Goal: Task Accomplishment & Management: Complete application form

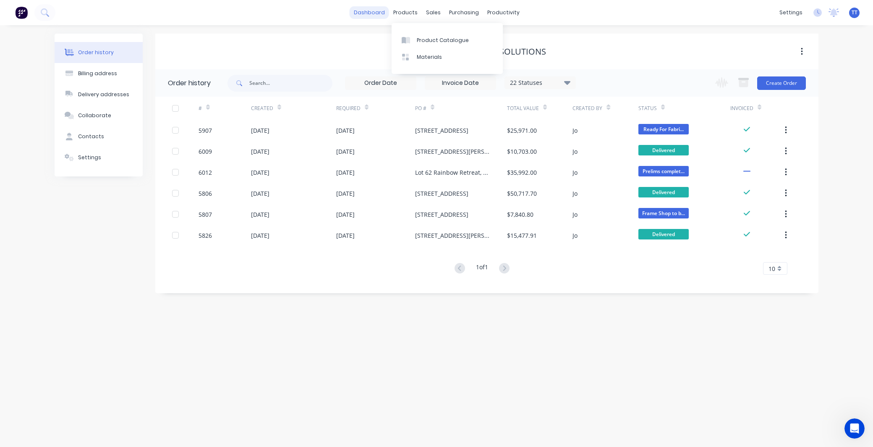
click at [378, 13] on link "dashboard" at bounding box center [369, 12] width 39 height 13
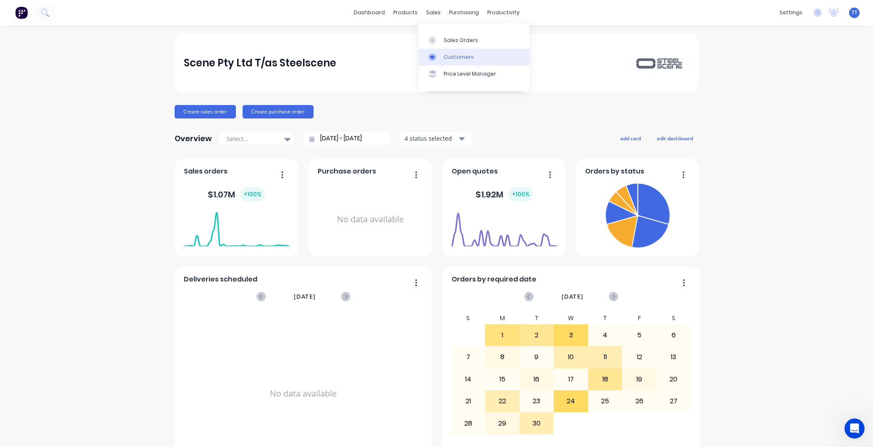
click at [455, 57] on div "Customers" at bounding box center [459, 57] width 30 height 8
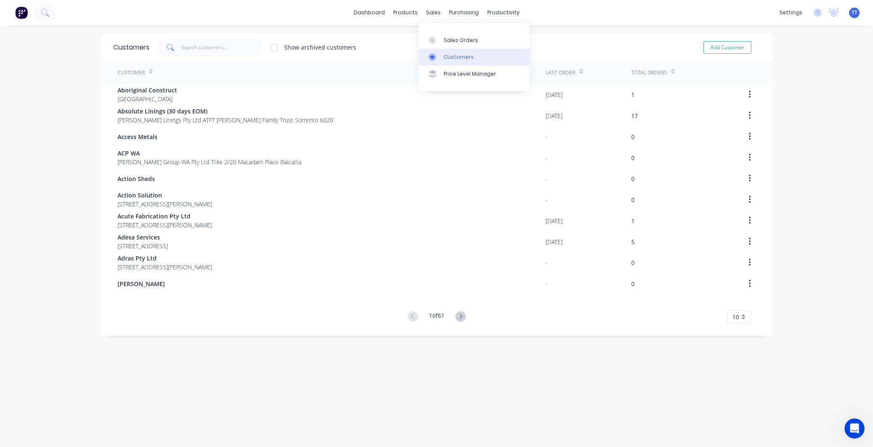
click at [450, 56] on div "Customers" at bounding box center [459, 57] width 30 height 8
click at [213, 44] on input "text" at bounding box center [222, 47] width 82 height 17
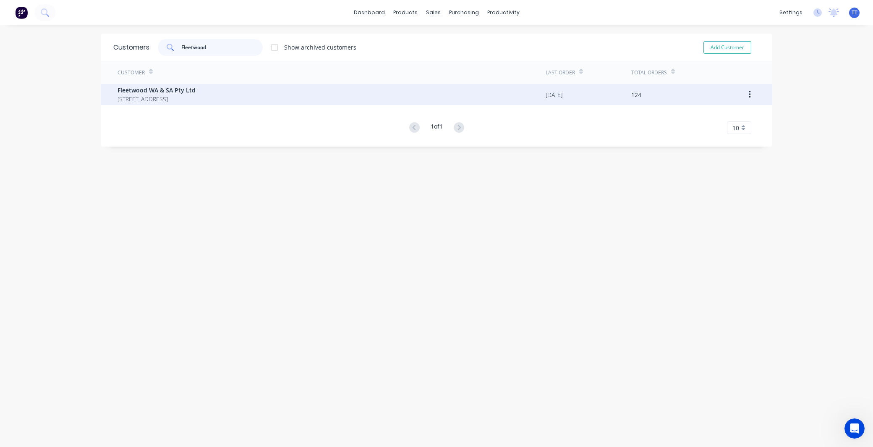
type input "Fleetwood"
click at [190, 86] on span "Fleetwood WA & SA Pty Ltd" at bounding box center [157, 90] width 78 height 9
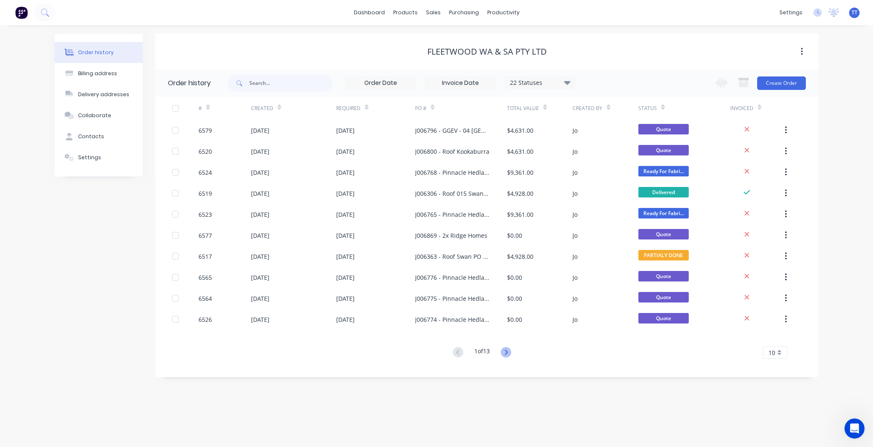
click at [507, 351] on icon at bounding box center [506, 352] width 10 height 10
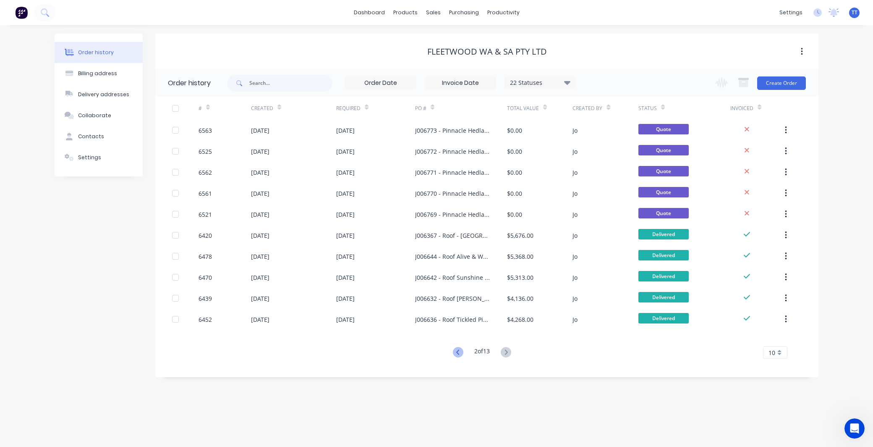
click at [457, 347] on icon at bounding box center [458, 352] width 10 height 10
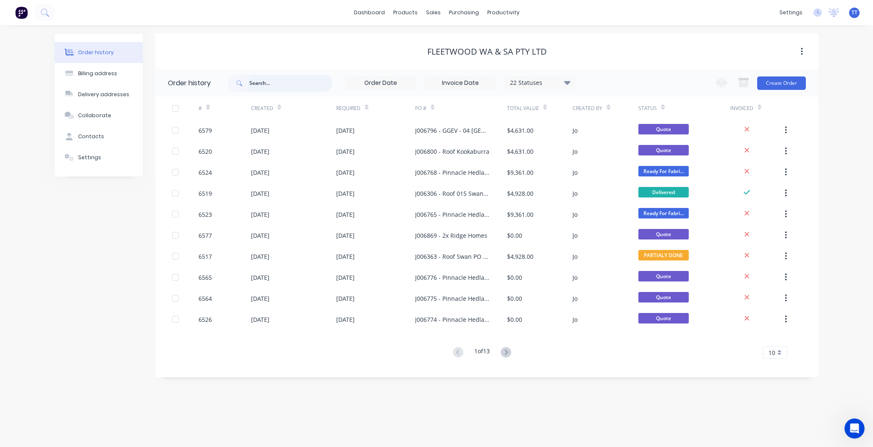
click at [276, 81] on input "text" at bounding box center [290, 83] width 83 height 17
type input "J"
click at [276, 81] on input "J" at bounding box center [290, 83] width 83 height 17
type input "J00"
click at [276, 81] on input "J00" at bounding box center [290, 83] width 83 height 17
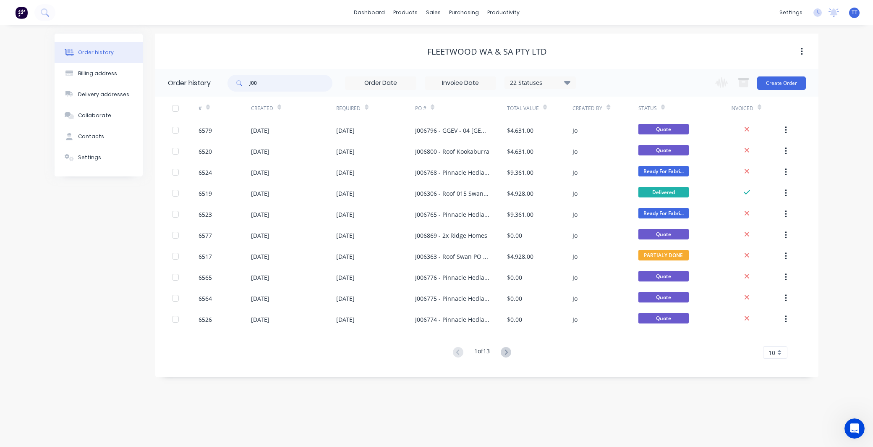
click at [276, 81] on input "J00" at bounding box center [290, 83] width 83 height 17
click at [267, 85] on input "J00" at bounding box center [290, 83] width 83 height 17
type input "J"
click at [278, 85] on input "text" at bounding box center [290, 83] width 83 height 17
type input "J"
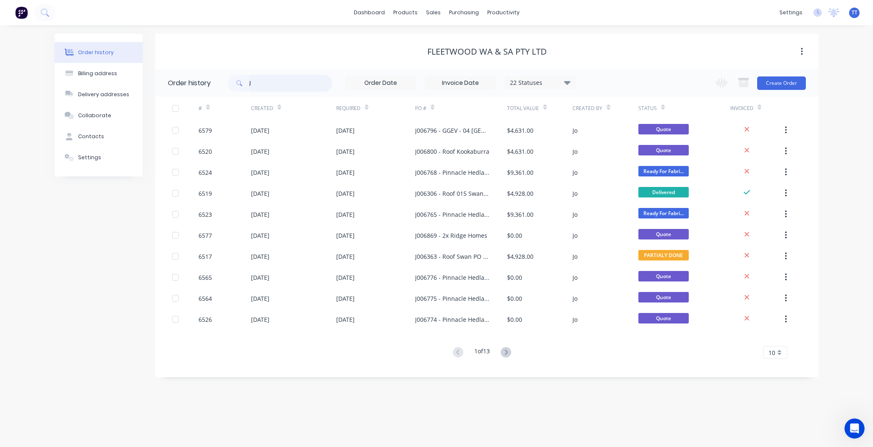
click at [279, 81] on input "J" at bounding box center [290, 83] width 83 height 17
type input "J00"
click at [277, 82] on input "J00" at bounding box center [290, 83] width 83 height 17
type input "J006366"
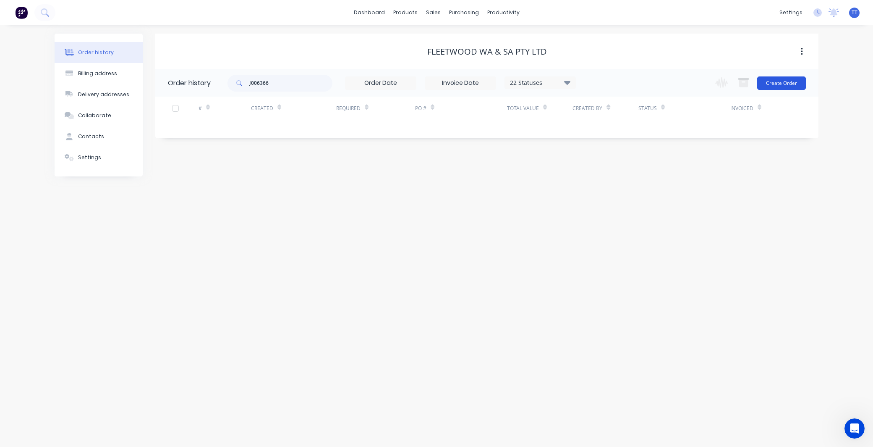
click at [784, 81] on button "Create Order" at bounding box center [781, 82] width 49 height 13
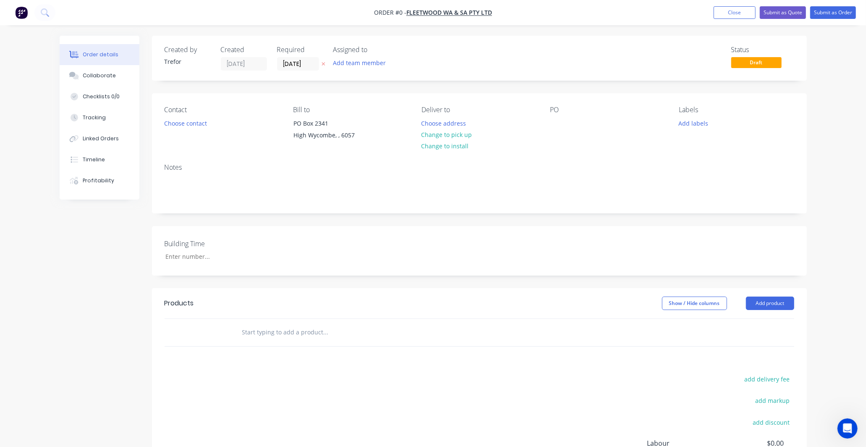
click at [561, 115] on div "PO" at bounding box center [607, 125] width 115 height 38
click at [562, 120] on div at bounding box center [556, 123] width 13 height 12
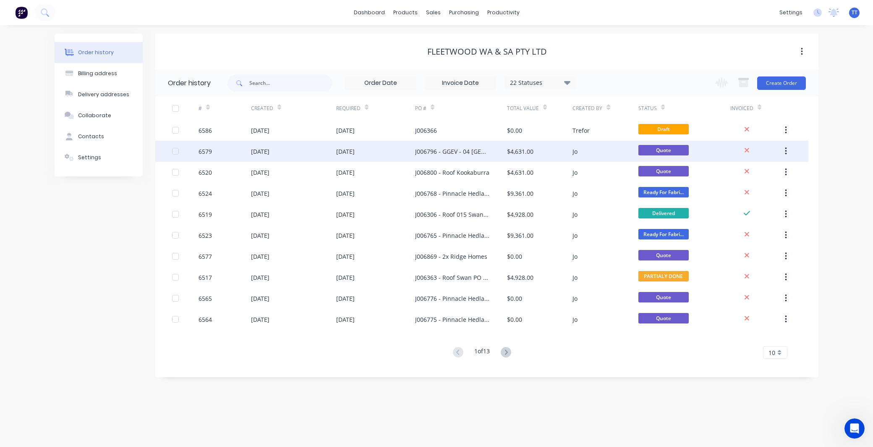
click at [379, 149] on div "[DATE]" at bounding box center [375, 151] width 79 height 21
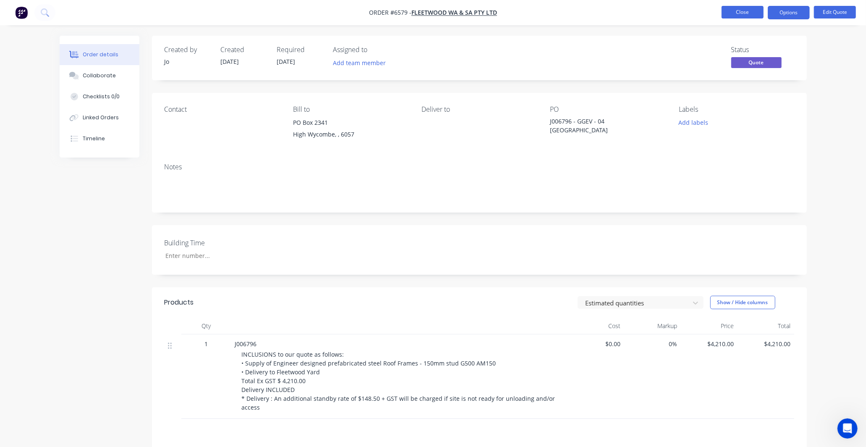
click at [740, 12] on button "Close" at bounding box center [742, 12] width 42 height 13
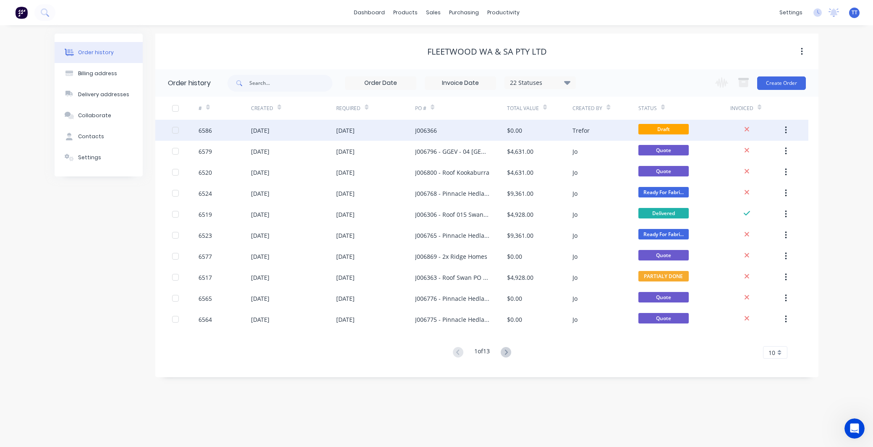
click at [387, 127] on div "[DATE]" at bounding box center [375, 130] width 79 height 21
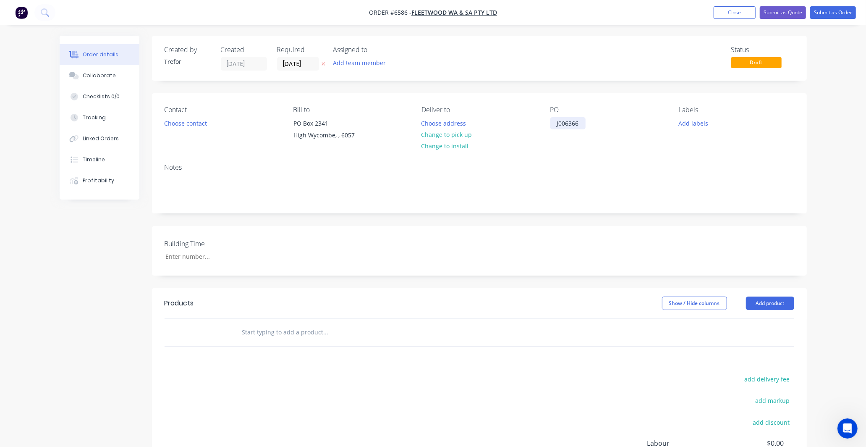
click at [578, 122] on div "J006366" at bounding box center [567, 123] width 35 height 12
click at [177, 122] on button "Choose contact" at bounding box center [185, 122] width 52 height 11
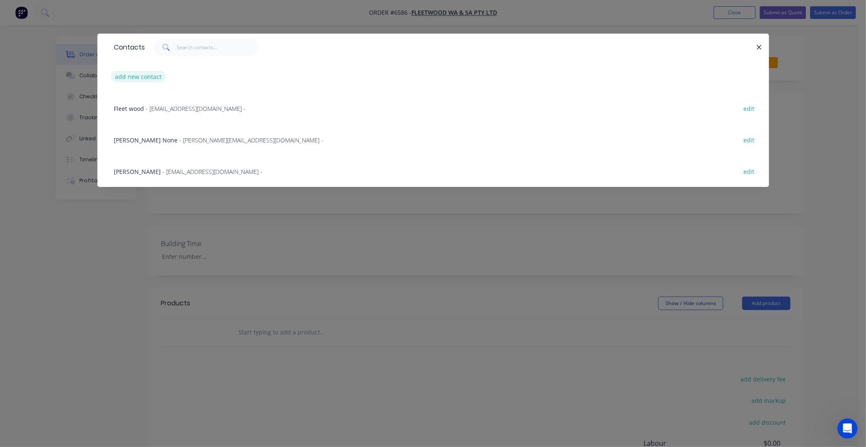
click at [139, 77] on button "add new contact" at bounding box center [138, 76] width 55 height 11
select select "AU"
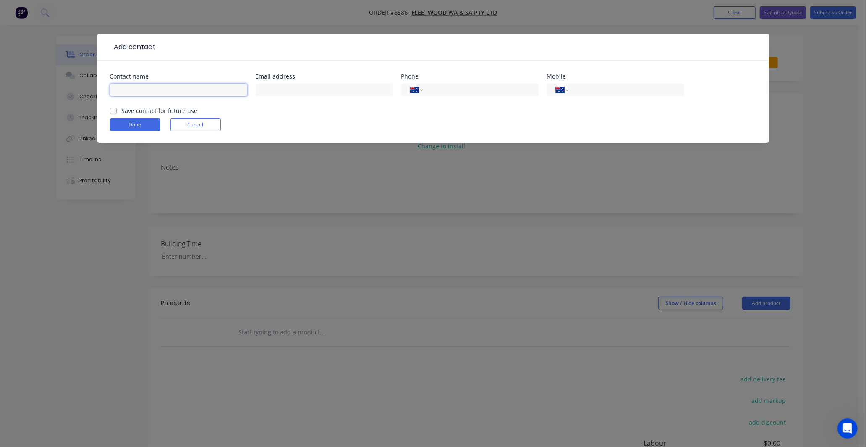
click at [143, 86] on input "text" at bounding box center [178, 90] width 137 height 13
type input "[PERSON_NAME]"
click at [270, 90] on input "text" at bounding box center [324, 90] width 137 height 13
paste input "[PERSON_NAME] <[EMAIL_ADDRESS][DOMAIN_NAME]>"
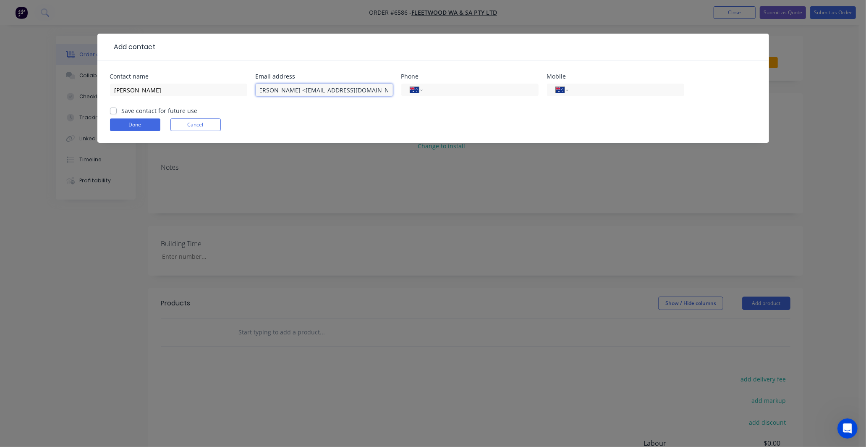
click at [307, 89] on input "[PERSON_NAME] <[EMAIL_ADDRESS][DOMAIN_NAME]>" at bounding box center [324, 90] width 137 height 13
click at [345, 88] on input "[EMAIL_ADDRESS][DOMAIN_NAME]>" at bounding box center [324, 90] width 137 height 13
type input "[EMAIL_ADDRESS][DOMAIN_NAME]"
click at [588, 90] on input "tel" at bounding box center [624, 90] width 101 height 10
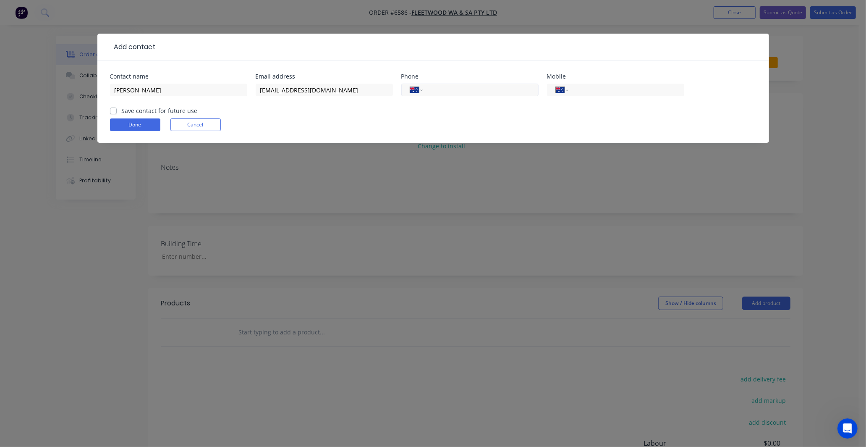
click at [452, 86] on input "tel" at bounding box center [479, 90] width 101 height 10
type input "92817580"
click at [140, 111] on label "Save contact for future use" at bounding box center [160, 110] width 76 height 9
click at [117, 111] on input "Save contact for future use" at bounding box center [113, 110] width 7 height 8
checkbox input "true"
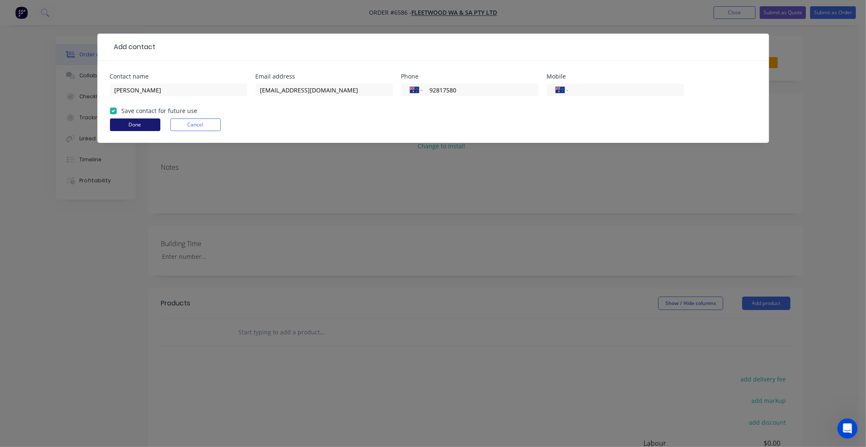
click at [133, 124] on button "Done" at bounding box center [135, 124] width 50 height 13
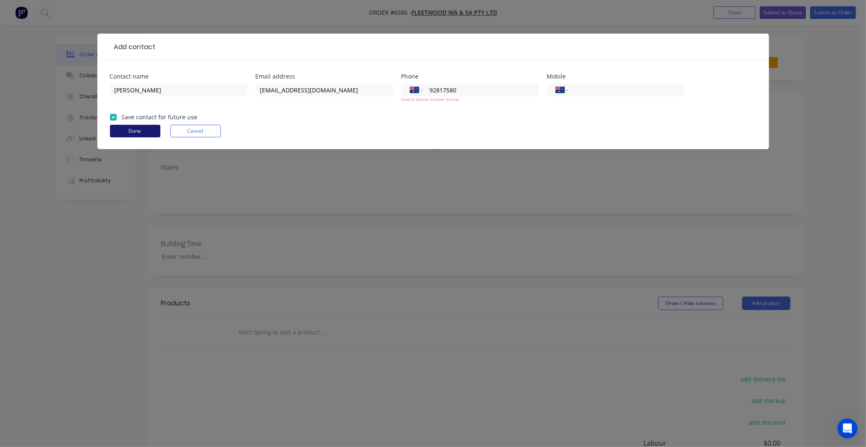
click at [138, 128] on button "Done" at bounding box center [135, 131] width 50 height 13
click at [429, 90] on input "92817580" at bounding box center [479, 90] width 101 height 10
click at [429, 88] on input "92817580" at bounding box center [479, 90] width 101 height 10
type input "[PHONE_NUMBER]"
click at [458, 115] on form "Contact name [PERSON_NAME] Email address [EMAIL_ADDRESS][DOMAIN_NAME] Phone Int…" at bounding box center [433, 111] width 646 height 76
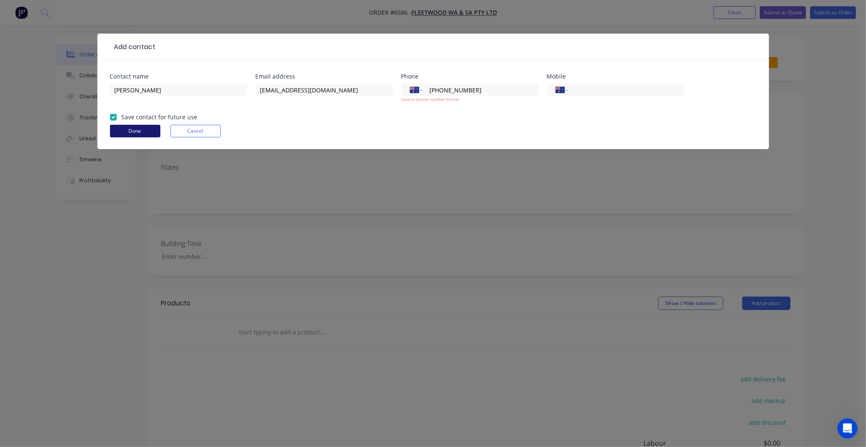
click at [145, 129] on button "Done" at bounding box center [135, 131] width 50 height 13
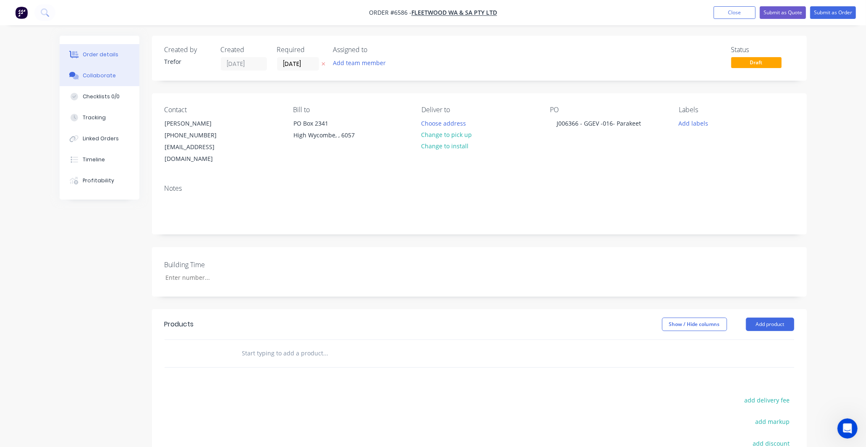
click at [101, 73] on div "Collaborate" at bounding box center [99, 76] width 33 height 8
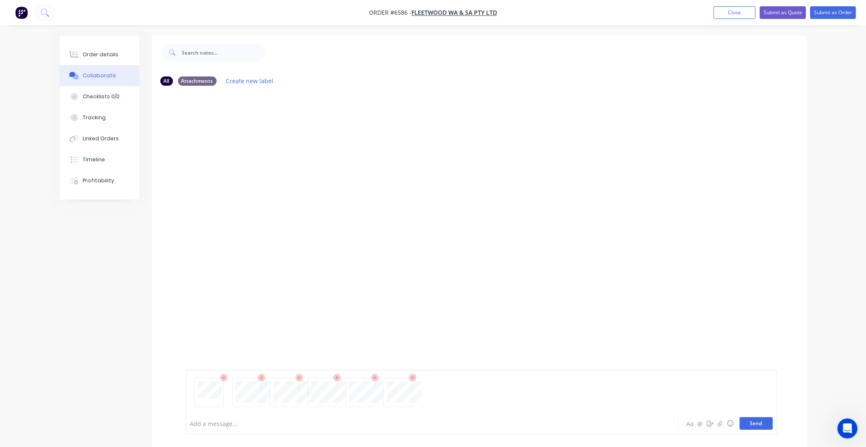
click at [761, 426] on button "Send" at bounding box center [756, 423] width 33 height 13
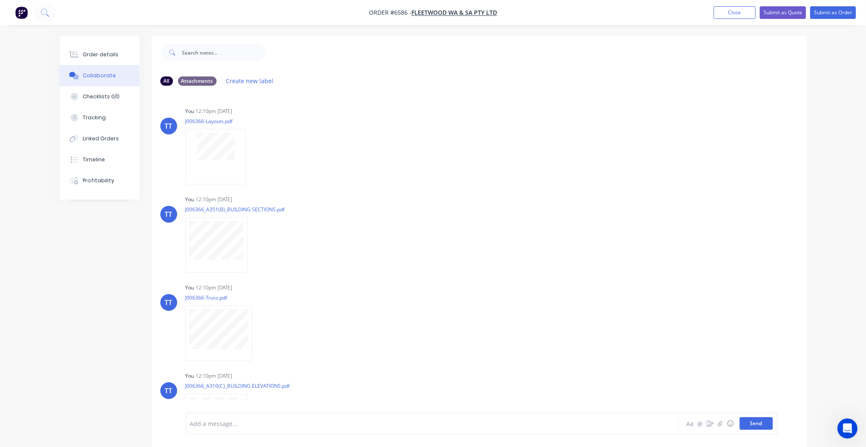
click at [760, 423] on button "Send" at bounding box center [756, 423] width 33 height 13
click at [97, 52] on div "Order details" at bounding box center [101, 55] width 36 height 8
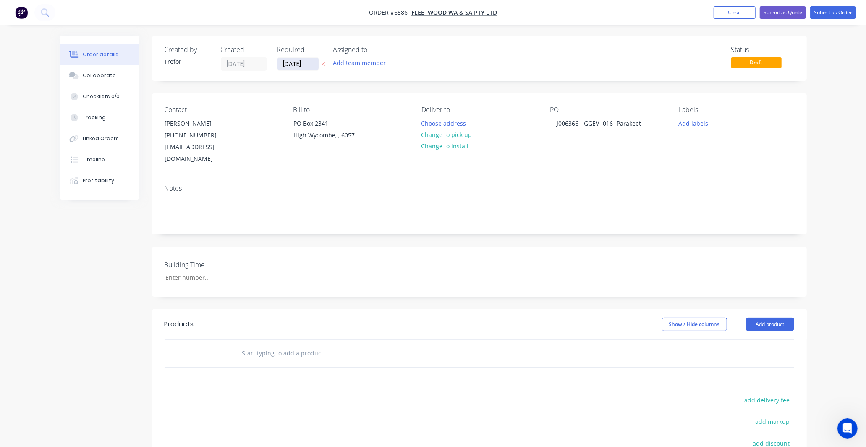
click at [295, 68] on input "[DATE]" at bounding box center [297, 64] width 41 height 13
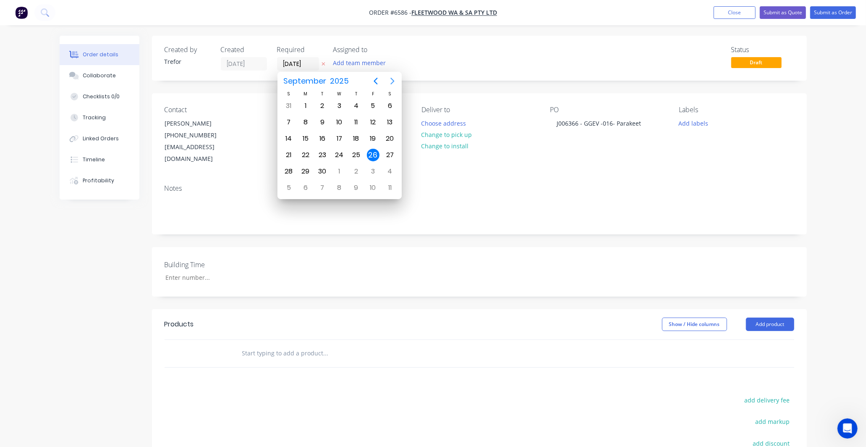
click at [392, 78] on icon "Next page" at bounding box center [392, 81] width 4 height 7
click at [303, 122] on div "6" at bounding box center [305, 122] width 13 height 13
type input "[DATE]"
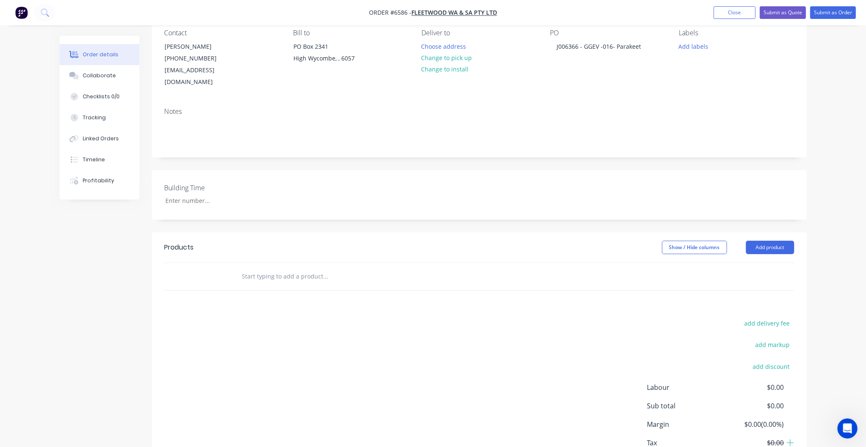
scroll to position [93, 0]
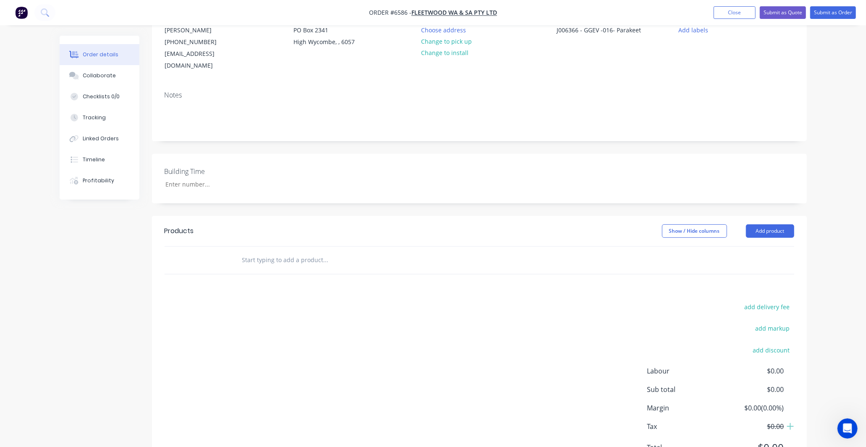
click at [288, 251] on input "text" at bounding box center [326, 259] width 168 height 17
type input "Quote"
click at [281, 331] on div "add delivery fee add markup add discount Labour $0.00 Sub total $0.00 Margin $0…" at bounding box center [480, 382] width 630 height 162
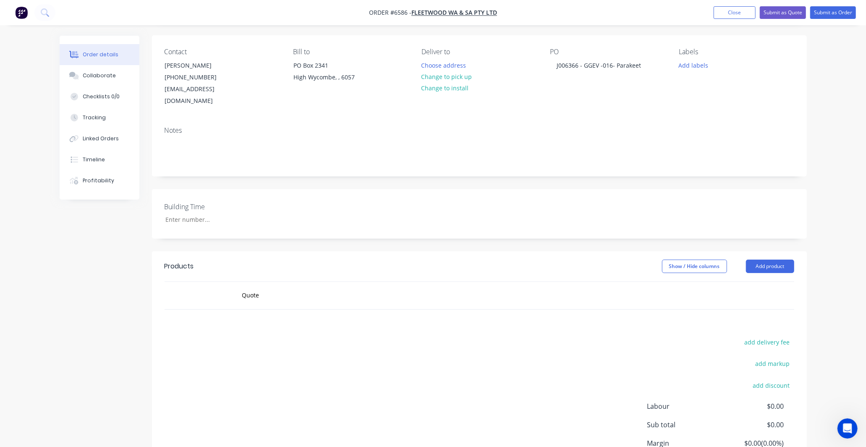
scroll to position [0, 0]
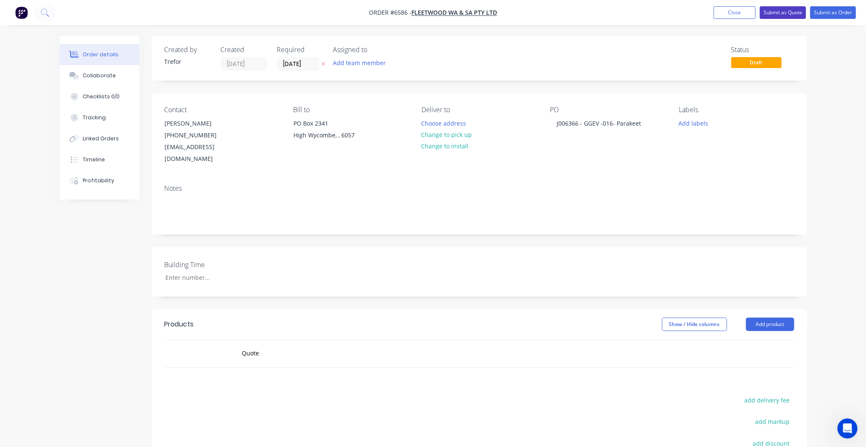
click at [785, 12] on button "Submit as Quote" at bounding box center [783, 12] width 46 height 13
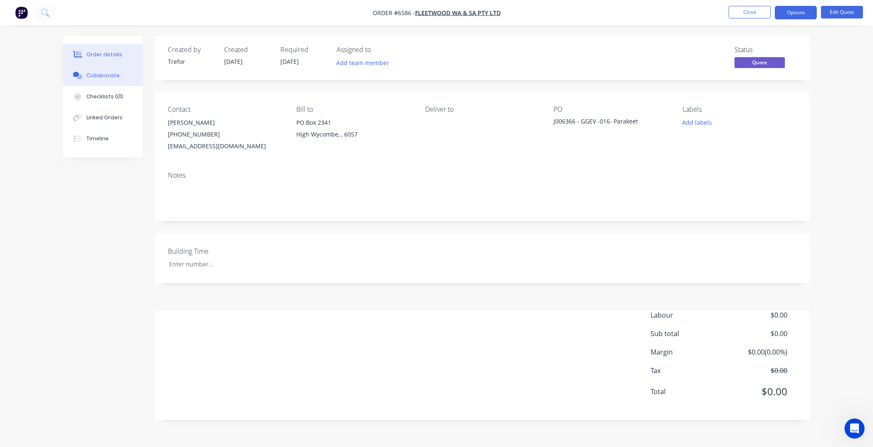
click at [104, 74] on div "Collaborate" at bounding box center [102, 76] width 33 height 8
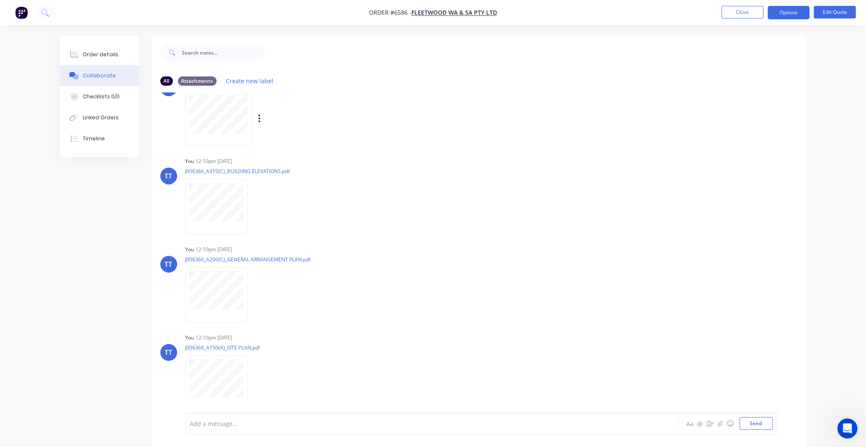
scroll to position [216, 0]
click at [755, 420] on button "Send" at bounding box center [756, 423] width 33 height 13
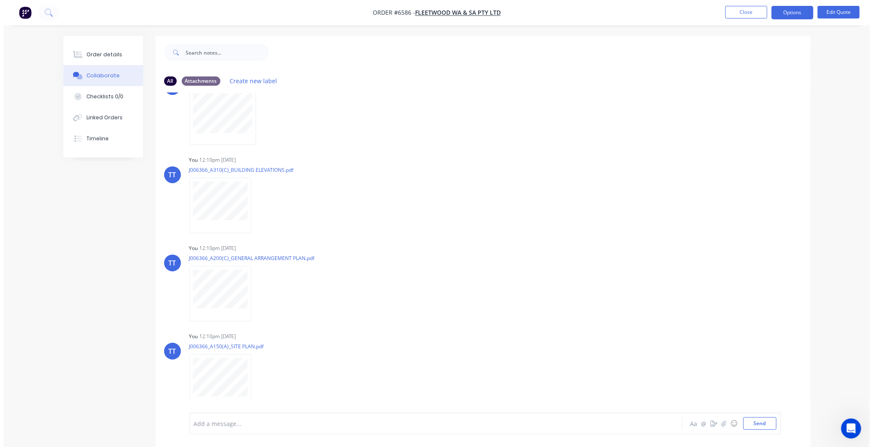
scroll to position [216, 0]
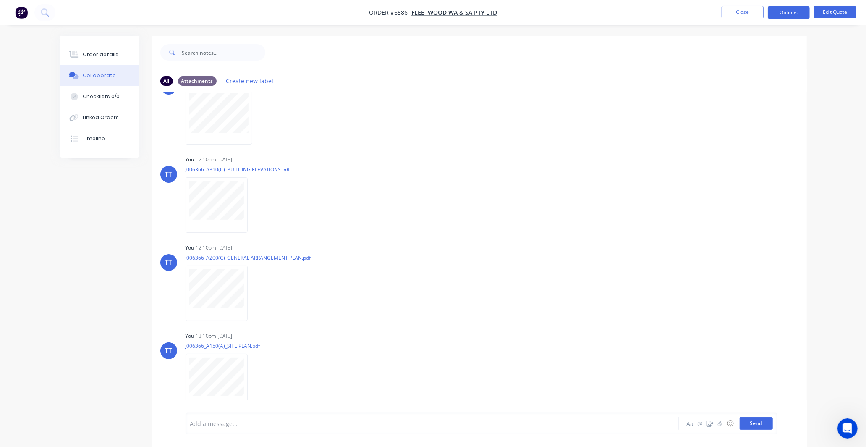
click at [756, 423] on button "Send" at bounding box center [756, 423] width 33 height 13
click at [793, 10] on button "Options" at bounding box center [789, 12] width 42 height 13
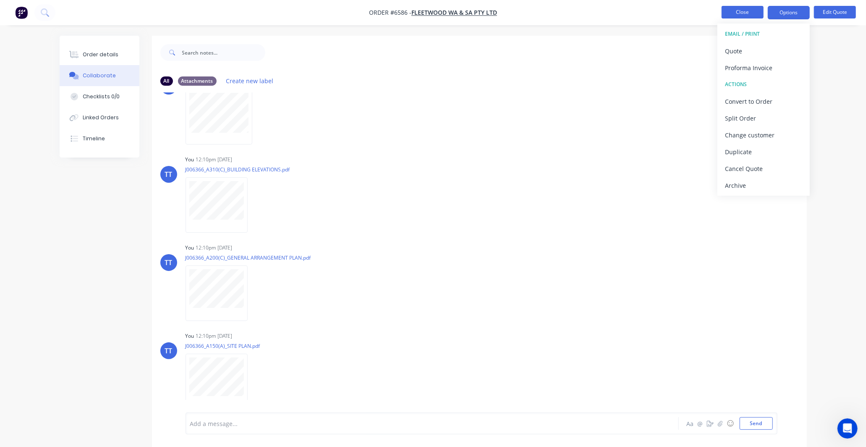
click at [745, 13] on button "Close" at bounding box center [742, 12] width 42 height 13
